Goal: Navigation & Orientation: Find specific page/section

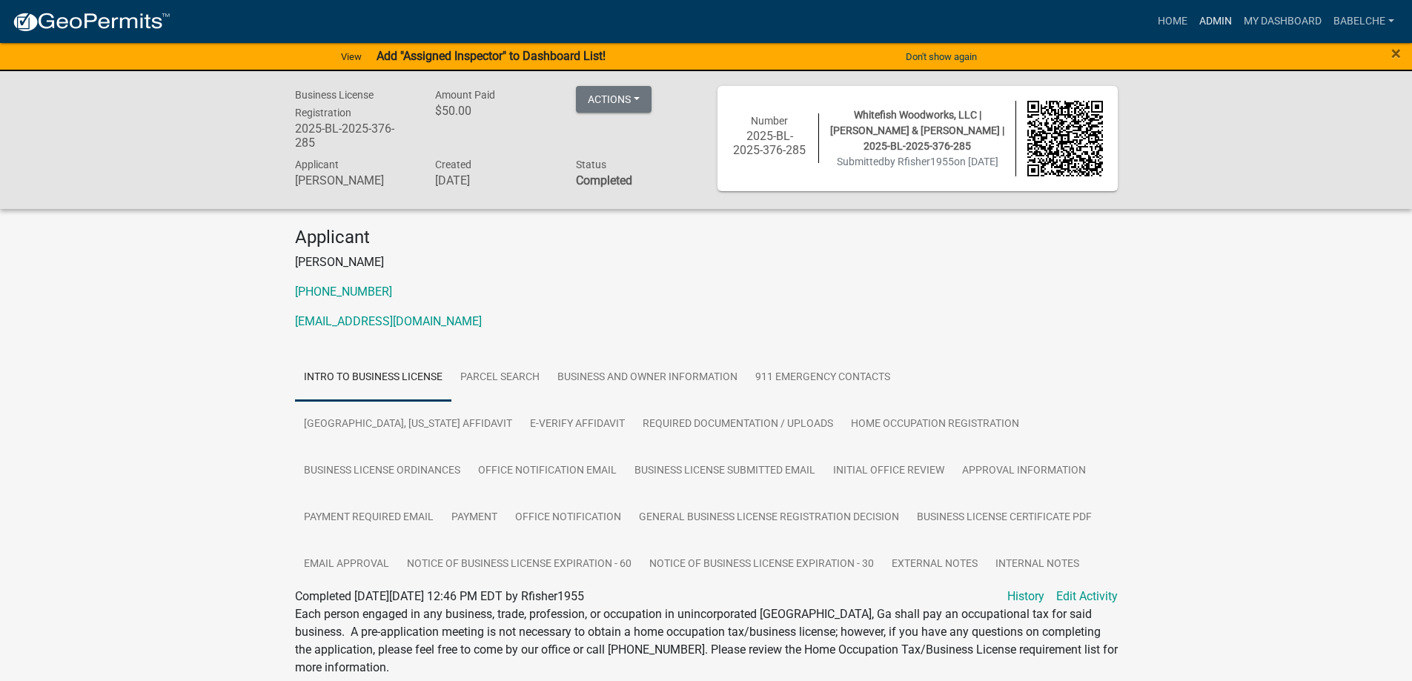
click at [1211, 15] on link "Admin" at bounding box center [1216, 21] width 44 height 28
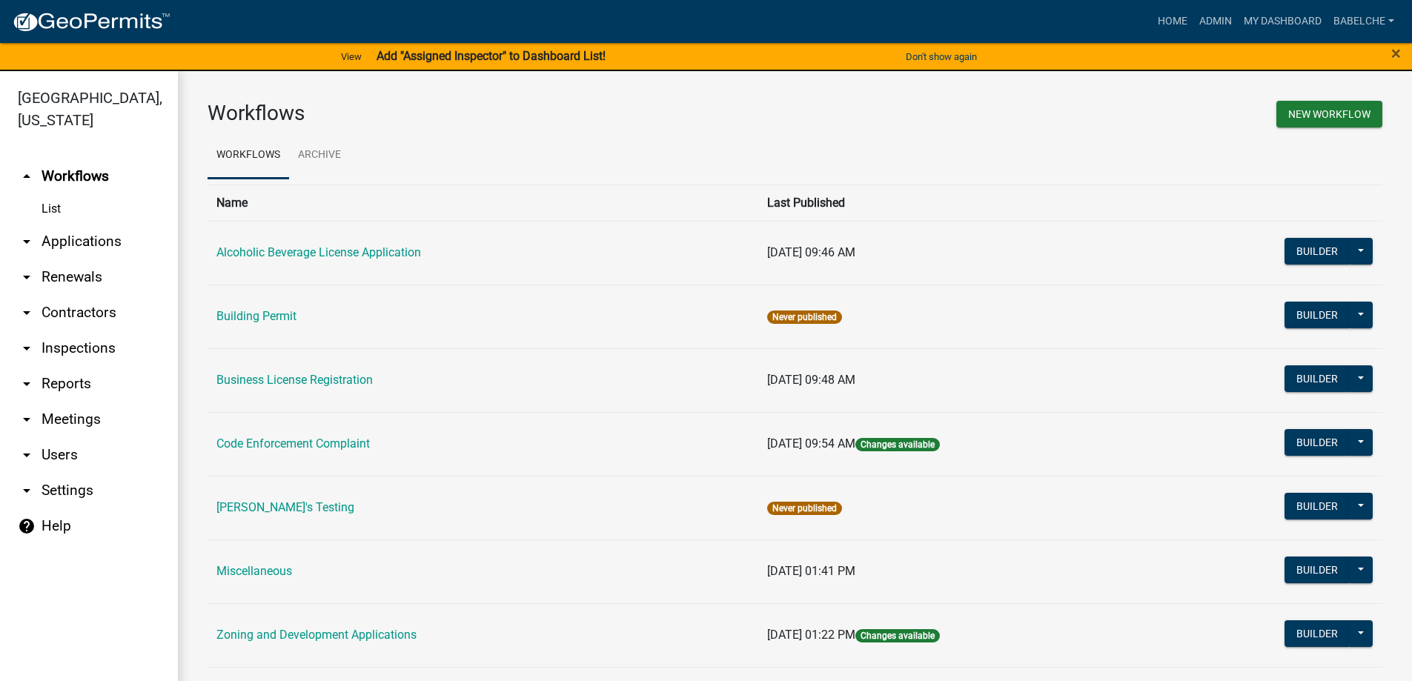
click at [199, 21] on div "Home Admin My Dashboard babelche Admin Account Logout" at bounding box center [791, 21] width 1218 height 28
click at [1156, 22] on link "Home" at bounding box center [1173, 21] width 42 height 28
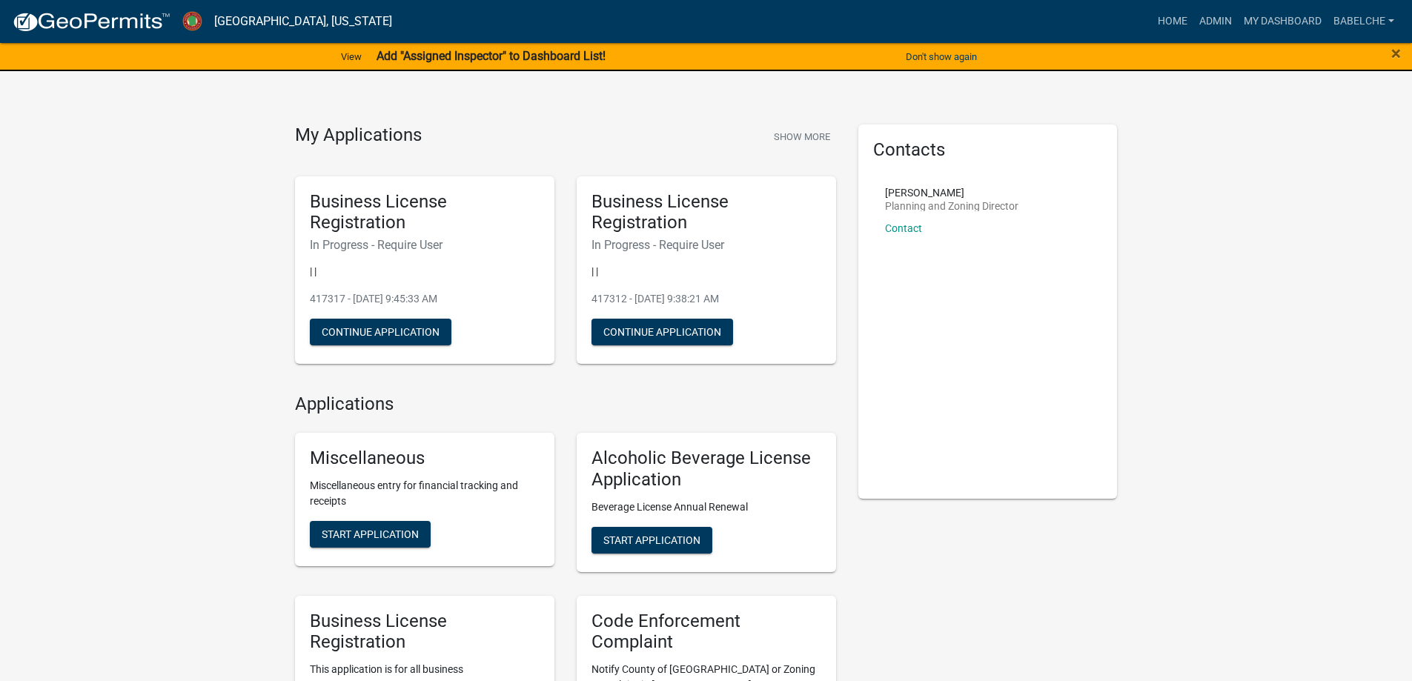
click at [165, 25] on img at bounding box center [91, 22] width 159 height 22
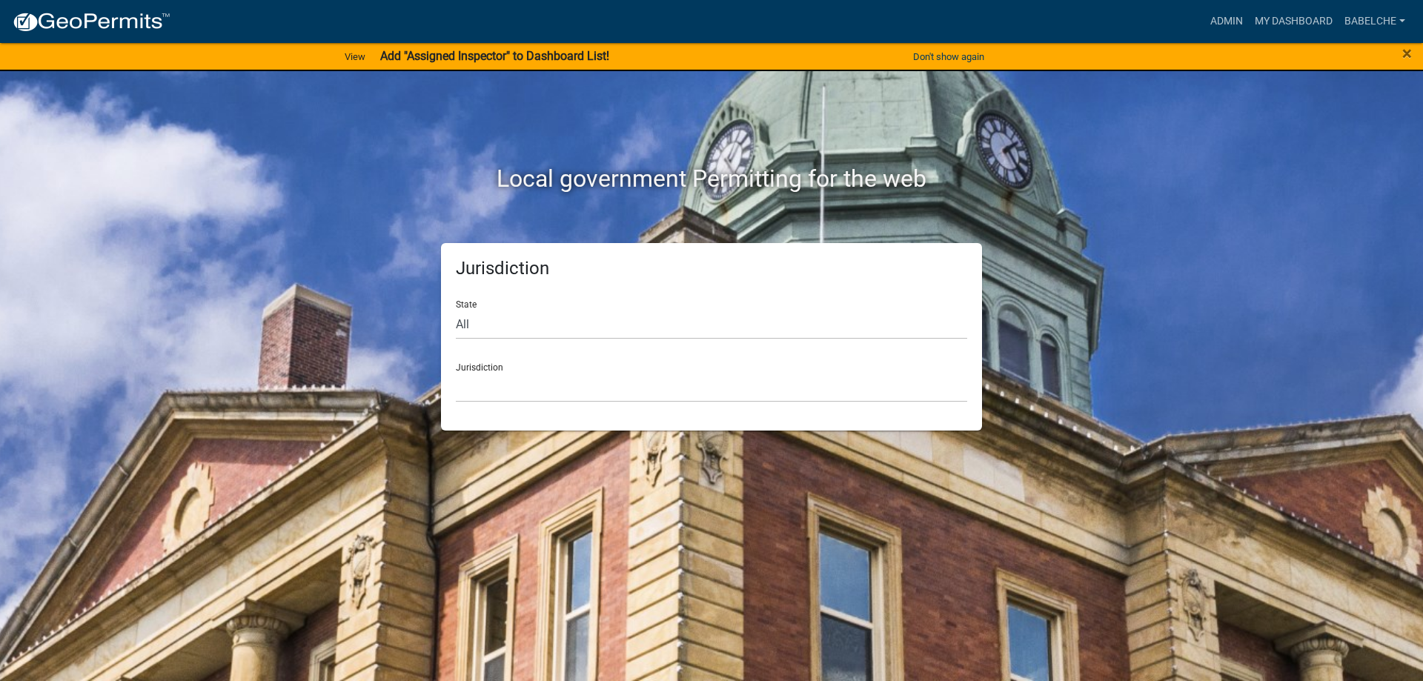
click at [113, 22] on img at bounding box center [91, 22] width 159 height 22
click at [13, 23] on img at bounding box center [91, 22] width 159 height 22
click at [17, 20] on img at bounding box center [91, 22] width 159 height 22
